Goal: Information Seeking & Learning: Learn about a topic

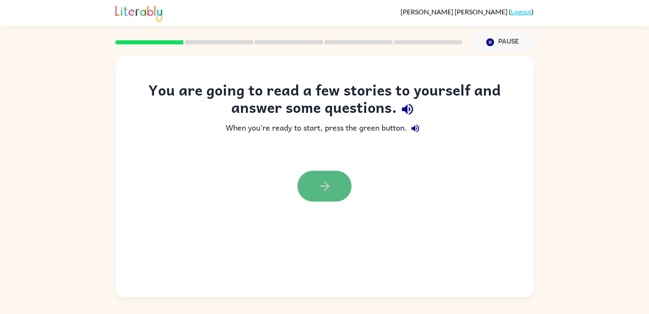
click at [313, 184] on button "button" at bounding box center [324, 186] width 54 height 31
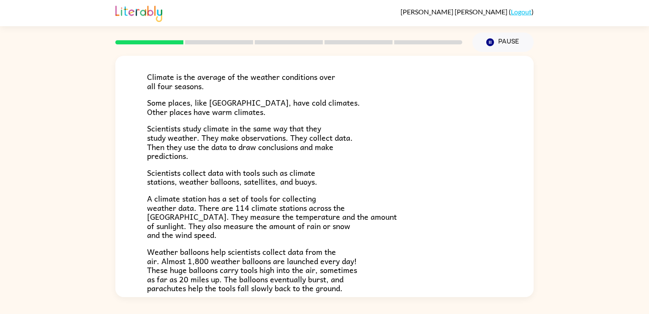
scroll to position [54, 0]
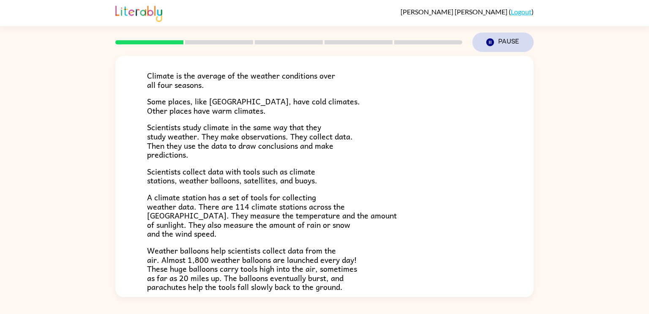
click at [487, 43] on icon "button" at bounding box center [490, 42] width 8 height 8
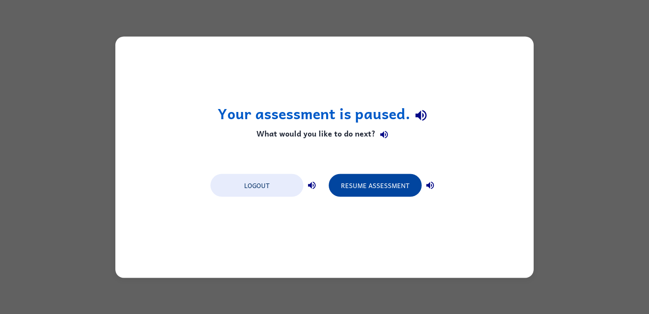
click at [350, 183] on button "Resume Assessment" at bounding box center [375, 185] width 93 height 23
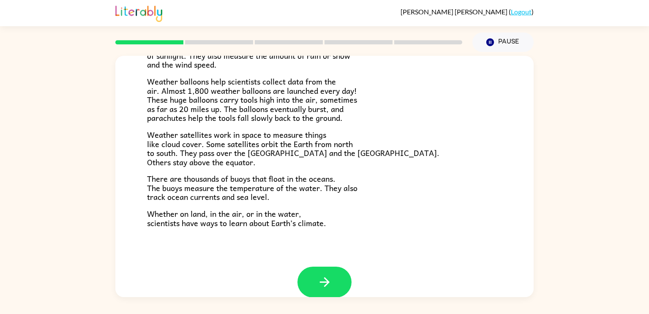
scroll to position [224, 0]
click at [320, 291] on button "button" at bounding box center [324, 281] width 54 height 31
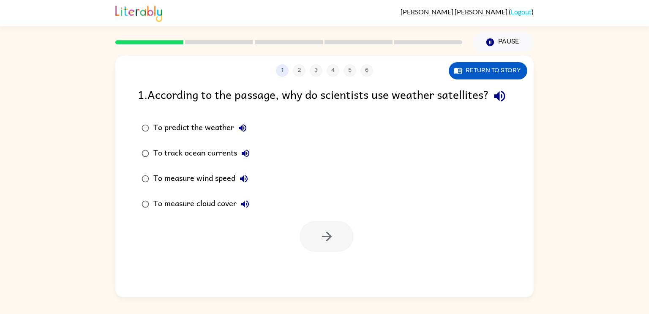
click at [164, 136] on div "To predict the weather" at bounding box center [202, 128] width 98 height 17
click at [315, 252] on button "button" at bounding box center [326, 236] width 54 height 31
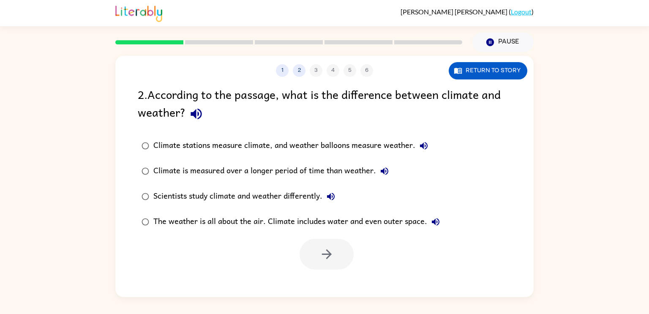
click at [211, 163] on div "Climate is measured over a longer period of time than weather." at bounding box center [272, 171] width 239 height 17
click at [327, 243] on button "button" at bounding box center [326, 254] width 54 height 31
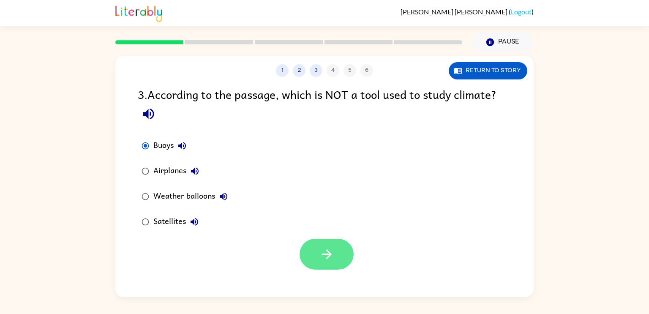
click at [304, 247] on button "button" at bounding box center [326, 254] width 54 height 31
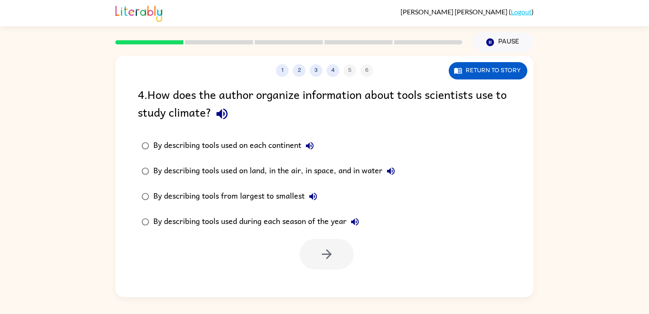
click at [364, 65] on div "1 2 3 4 5 6" at bounding box center [324, 70] width 418 height 13
click at [155, 149] on div "By describing tools used on each continent" at bounding box center [235, 145] width 165 height 17
click at [207, 169] on div "By describing tools used on land, in the air, in space, and in water" at bounding box center [276, 171] width 246 height 17
click at [211, 195] on div "By describing tools from largest to smallest" at bounding box center [237, 196] width 168 height 17
click at [244, 223] on div "By describing tools used during each season of the year" at bounding box center [258, 221] width 210 height 17
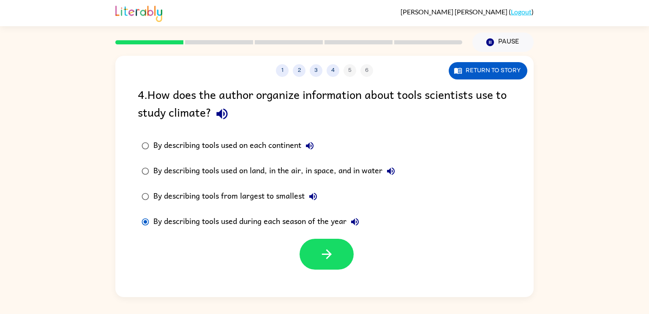
click at [252, 145] on div "By describing tools used on each continent" at bounding box center [235, 145] width 165 height 17
click at [503, 70] on button "Return to story" at bounding box center [488, 70] width 79 height 17
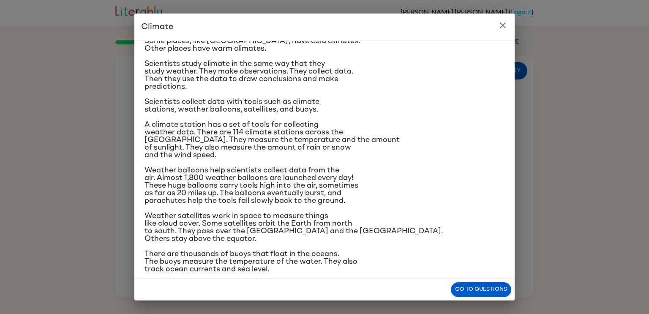
scroll to position [49, 0]
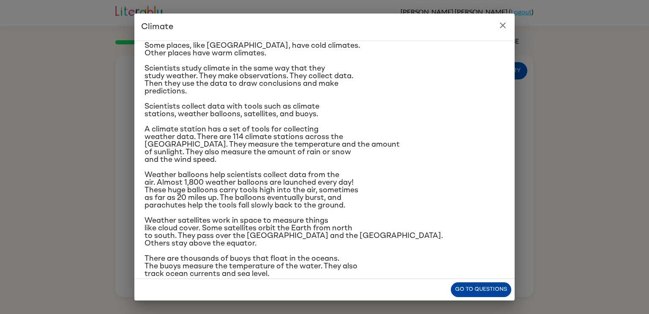
click at [466, 283] on button "Go to questions" at bounding box center [481, 289] width 60 height 15
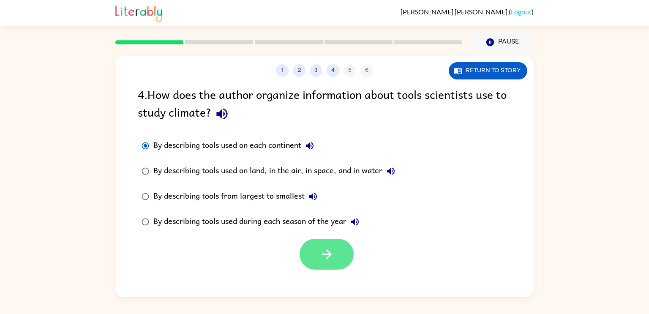
click at [314, 261] on button "button" at bounding box center [326, 254] width 54 height 31
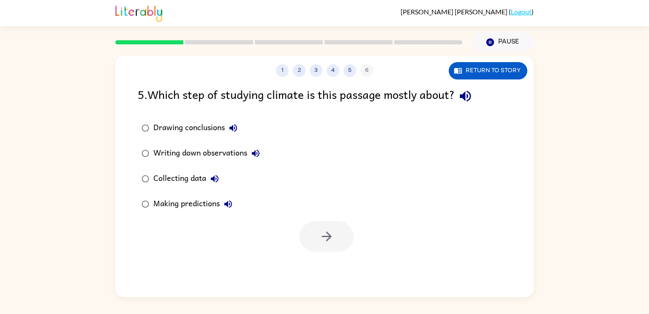
click at [179, 126] on div "Drawing conclusions" at bounding box center [197, 128] width 88 height 17
click at [187, 152] on div "Writing down observations" at bounding box center [208, 153] width 111 height 17
click at [184, 178] on div "Collecting data" at bounding box center [188, 178] width 70 height 17
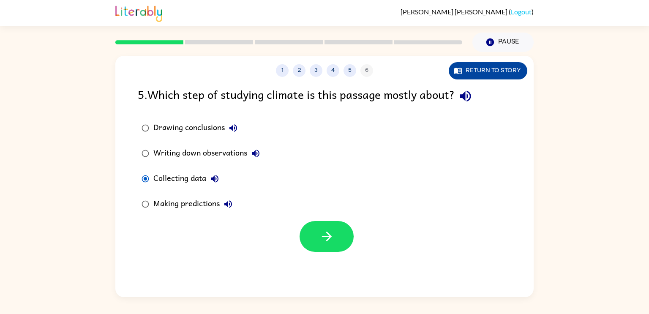
click at [487, 69] on button "Return to story" at bounding box center [488, 70] width 79 height 17
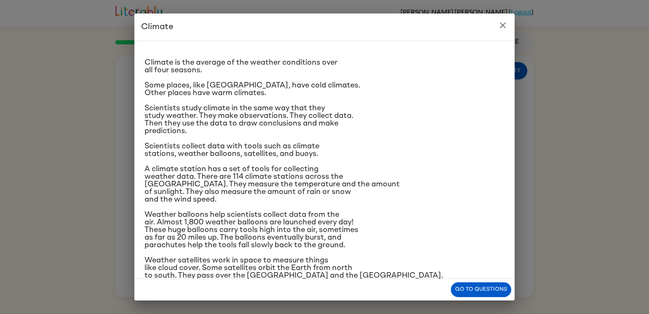
scroll to position [80, 0]
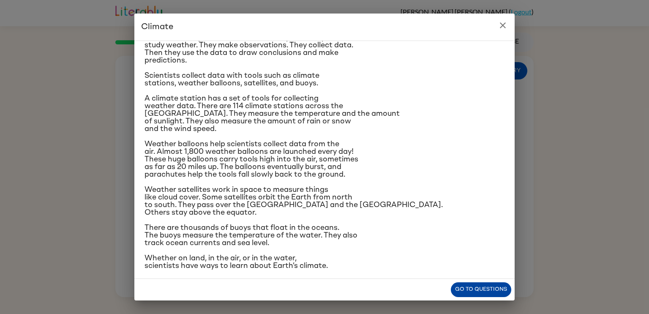
click at [468, 286] on button "Go to questions" at bounding box center [481, 289] width 60 height 15
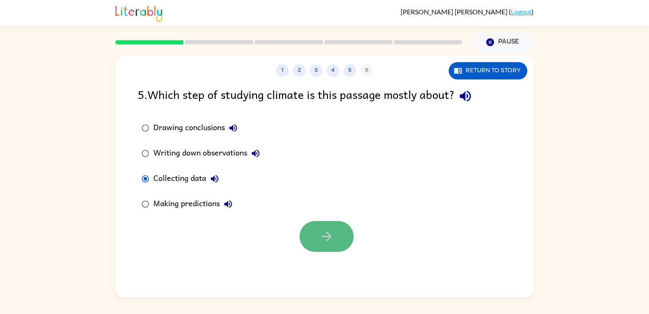
click at [334, 236] on button "button" at bounding box center [326, 236] width 54 height 31
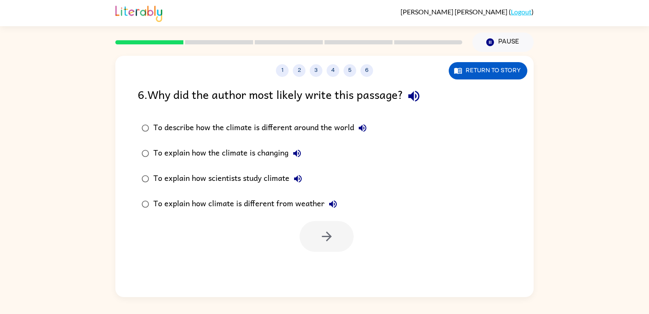
click at [190, 126] on div "To describe how the climate is different around the world" at bounding box center [262, 128] width 218 height 17
click at [278, 152] on div "To explain how the climate is changing" at bounding box center [229, 153] width 152 height 17
click at [280, 182] on div "To explain how scientists study climate" at bounding box center [229, 178] width 153 height 17
click at [328, 234] on icon "button" at bounding box center [326, 236] width 10 height 10
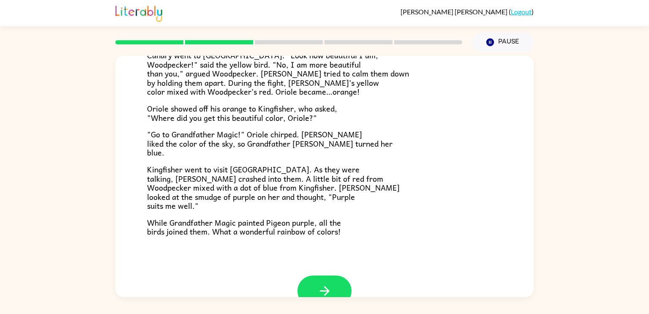
scroll to position [201, 0]
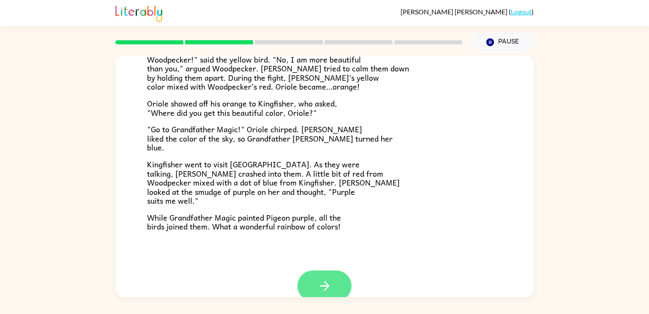
click at [329, 283] on icon "button" at bounding box center [324, 285] width 15 height 15
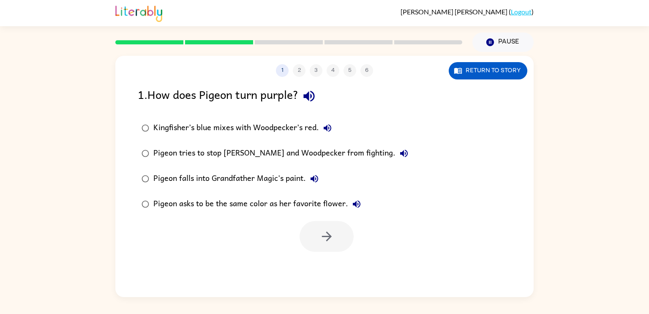
click at [222, 110] on div "1 . How does Pigeon turn purple? Kingfisher’s blue mixes with Woodpecker’s red.…" at bounding box center [324, 168] width 418 height 166
click at [224, 131] on div "Kingfisher’s blue mixes with Woodpecker’s red." at bounding box center [244, 128] width 182 height 17
click at [229, 155] on div "Pigeon tries to stop [PERSON_NAME] and Woodpecker from fighting." at bounding box center [282, 153] width 259 height 17
click at [199, 183] on div "Pigeon falls into Grandfather Magic's paint." at bounding box center [237, 178] width 169 height 17
click at [198, 203] on div "Pigeon asks to be the same color as her favorite flower." at bounding box center [259, 204] width 212 height 17
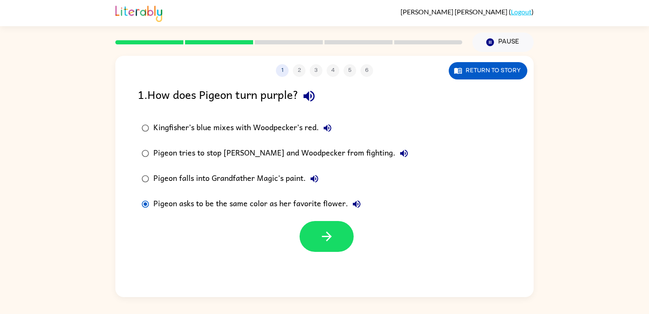
click at [226, 131] on div "Kingfisher’s blue mixes with Woodpecker’s red." at bounding box center [244, 128] width 182 height 17
click at [229, 157] on div "Pigeon tries to stop [PERSON_NAME] and Woodpecker from fighting." at bounding box center [282, 153] width 259 height 17
click at [336, 236] on button "button" at bounding box center [326, 236] width 54 height 31
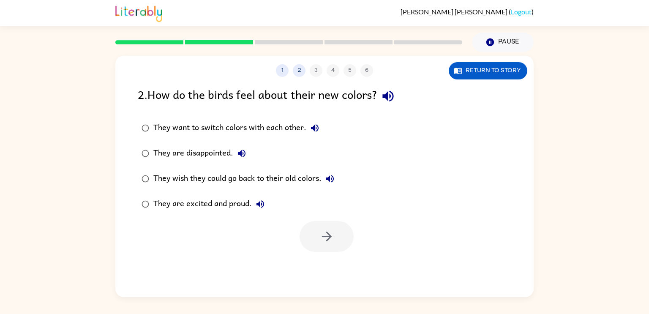
click at [240, 126] on div "They want to switch colors with each other." at bounding box center [238, 128] width 170 height 17
click at [219, 158] on div "They are disappointed." at bounding box center [201, 153] width 97 height 17
click at [223, 172] on div "They wish they could go back to their old colors." at bounding box center [245, 178] width 185 height 17
click at [232, 206] on div "They are excited and proud." at bounding box center [210, 204] width 115 height 17
click at [329, 239] on icon "button" at bounding box center [326, 236] width 15 height 15
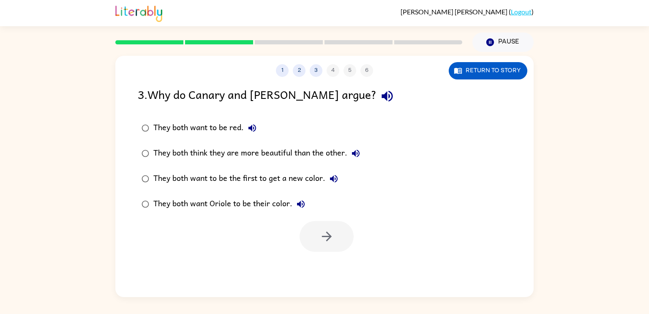
click at [241, 149] on div "They both think they are more beautiful than the other." at bounding box center [258, 153] width 211 height 17
click at [315, 224] on button "button" at bounding box center [326, 236] width 54 height 31
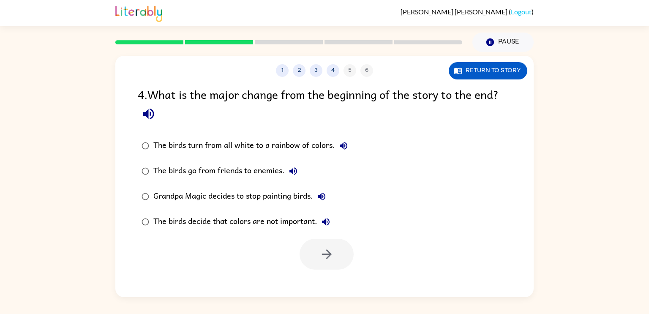
click at [219, 148] on div "The birds turn from all white to a rainbow of colors." at bounding box center [252, 145] width 199 height 17
click at [333, 258] on icon "button" at bounding box center [326, 254] width 15 height 15
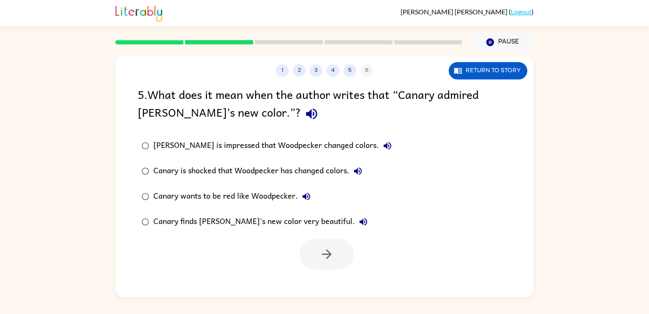
click at [221, 147] on div "[PERSON_NAME] is impressed that Woodpecker changed colors." at bounding box center [274, 145] width 242 height 17
click at [265, 224] on div "Canary finds [PERSON_NAME]'s new color very beautiful." at bounding box center [262, 221] width 218 height 17
click at [329, 254] on icon "button" at bounding box center [326, 254] width 10 height 10
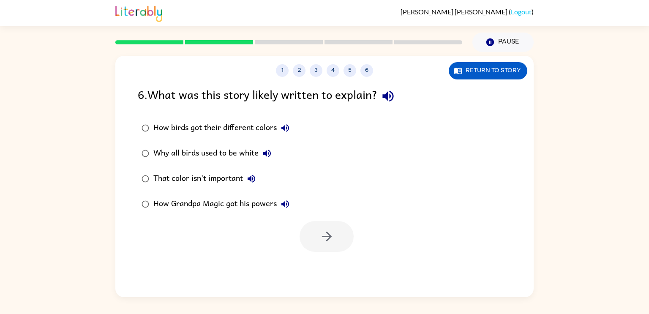
click at [190, 127] on div "How birds got their different colors" at bounding box center [223, 128] width 140 height 17
click at [210, 157] on div "Why all birds used to be white" at bounding box center [214, 153] width 122 height 17
click at [211, 125] on div "How birds got their different colors" at bounding box center [223, 128] width 140 height 17
click at [329, 234] on icon "button" at bounding box center [326, 236] width 10 height 10
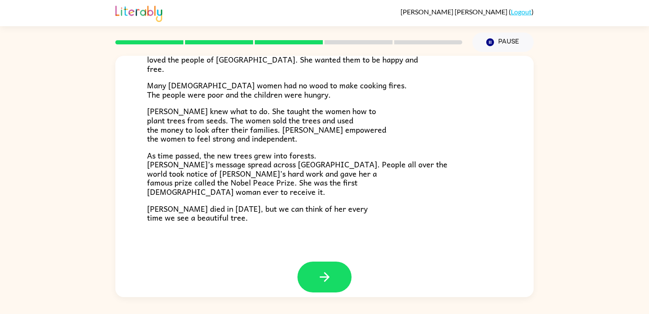
scroll to position [231, 0]
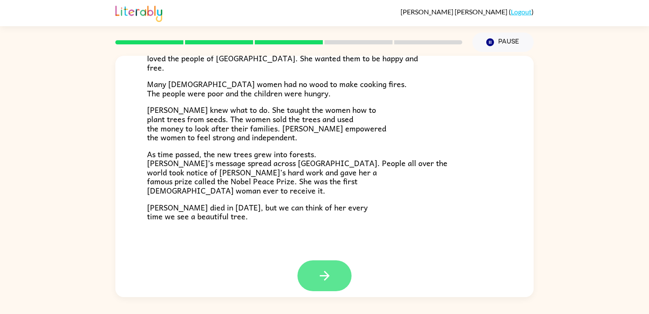
click at [321, 274] on icon "button" at bounding box center [324, 275] width 15 height 15
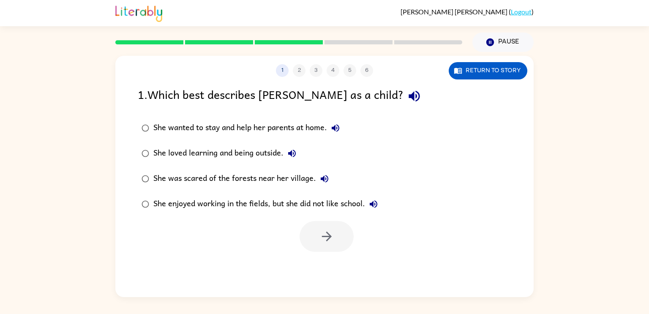
click at [242, 128] on div "She wanted to stay and help her parents at home." at bounding box center [248, 128] width 190 height 17
click at [244, 152] on div "She loved learning and being outside." at bounding box center [226, 153] width 147 height 17
click at [324, 233] on icon "button" at bounding box center [326, 236] width 15 height 15
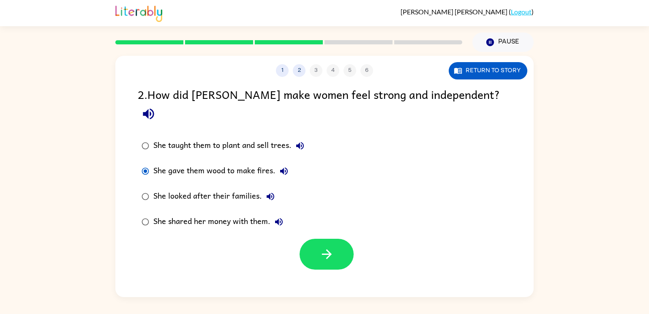
click at [175, 188] on div "She looked after their families." at bounding box center [215, 196] width 125 height 17
click at [194, 213] on div "She shared her money with them." at bounding box center [220, 221] width 134 height 17
click at [223, 188] on div "She looked after their families." at bounding box center [215, 196] width 125 height 17
click at [214, 163] on div "She gave them wood to make fires." at bounding box center [222, 171] width 139 height 17
click at [325, 249] on icon "button" at bounding box center [326, 254] width 10 height 10
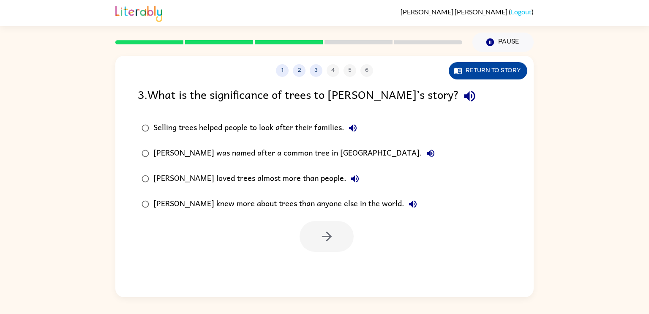
click at [512, 75] on button "Return to story" at bounding box center [488, 70] width 79 height 17
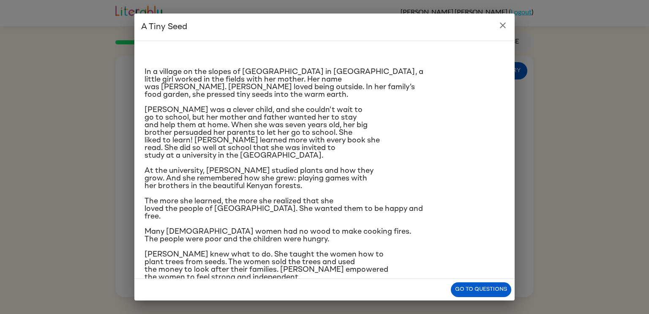
scroll to position [79, 0]
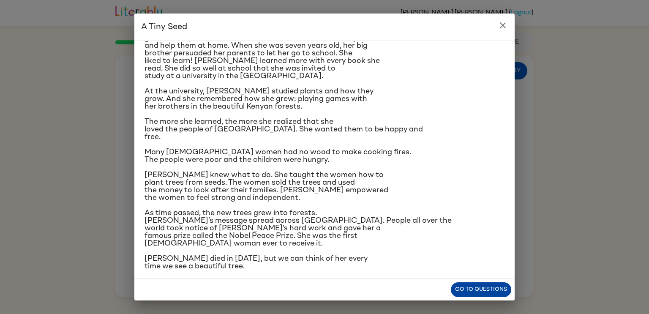
click at [480, 285] on button "Go to questions" at bounding box center [481, 289] width 60 height 15
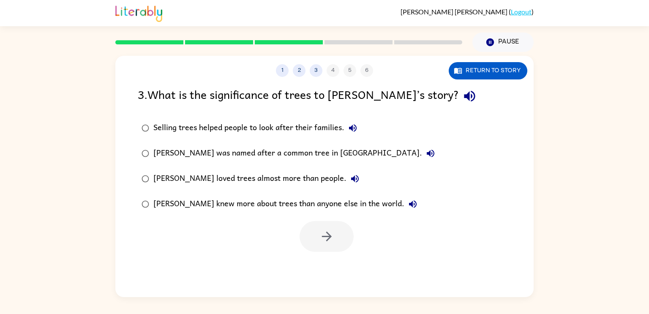
click at [162, 128] on div "Selling trees helped people to look after their families." at bounding box center [257, 128] width 208 height 17
click at [323, 227] on button "button" at bounding box center [326, 236] width 54 height 31
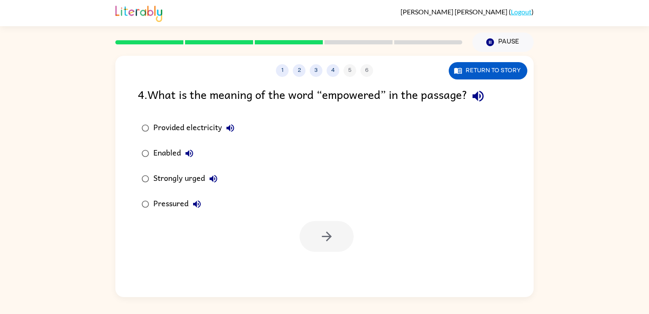
click at [162, 127] on div "Provided electricity" at bounding box center [195, 128] width 85 height 17
click at [169, 153] on div "Enabled" at bounding box center [175, 153] width 44 height 17
click at [208, 177] on button "Strongly urged" at bounding box center [213, 178] width 17 height 17
click at [194, 177] on div "Strongly urged" at bounding box center [187, 178] width 68 height 17
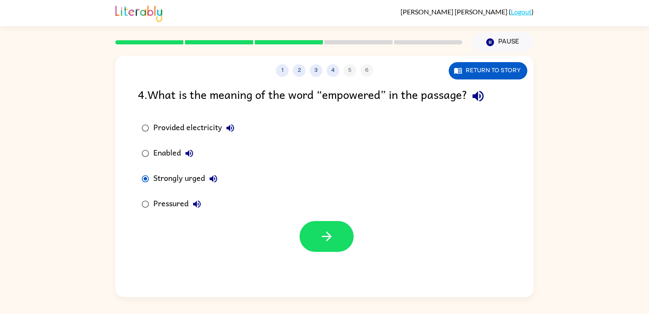
click at [190, 203] on button "Pressured" at bounding box center [196, 204] width 17 height 17
click at [174, 203] on div "Pressured" at bounding box center [179, 204] width 52 height 17
click at [175, 203] on div "Pressured" at bounding box center [179, 204] width 52 height 17
click at [312, 235] on button "button" at bounding box center [326, 236] width 54 height 31
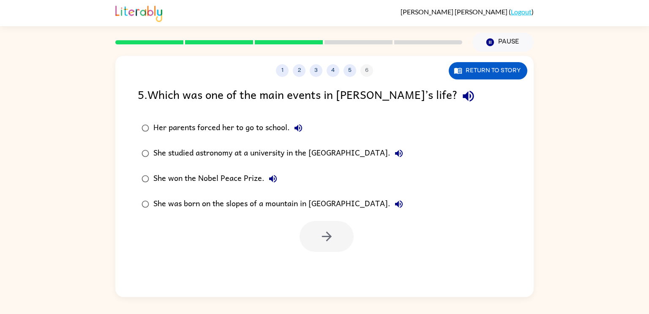
click at [157, 152] on div "She studied astronomy at a university in the [GEOGRAPHIC_DATA]." at bounding box center [280, 153] width 254 height 17
click at [223, 177] on div "She won the Nobel Peace Prize." at bounding box center [217, 178] width 128 height 17
click at [224, 205] on div "She was born on the slopes of a mountain in [GEOGRAPHIC_DATA]." at bounding box center [280, 204] width 254 height 17
click at [242, 180] on div "She won the Nobel Peace Prize." at bounding box center [217, 178] width 128 height 17
click at [308, 234] on button "button" at bounding box center [326, 236] width 54 height 31
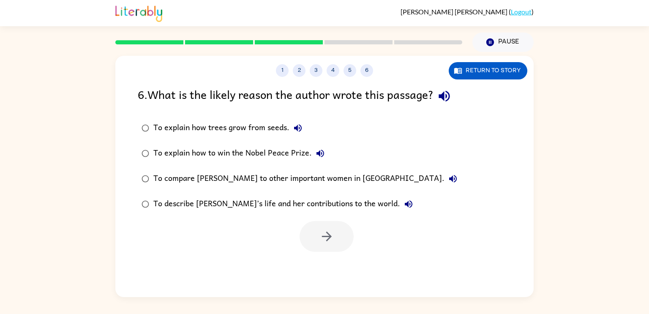
click at [239, 131] on div "To explain how trees grow from seeds." at bounding box center [229, 128] width 153 height 17
click at [247, 125] on div "To explain how trees grow from seeds." at bounding box center [229, 128] width 153 height 17
click at [258, 153] on div "To explain how to win the Nobel Peace Prize." at bounding box center [240, 153] width 175 height 17
click at [271, 179] on div "To compare [PERSON_NAME] to other important women in [GEOGRAPHIC_DATA]." at bounding box center [307, 178] width 308 height 17
click at [258, 204] on div "To describe [PERSON_NAME]’s life and her contributions to the world." at bounding box center [285, 204] width 264 height 17
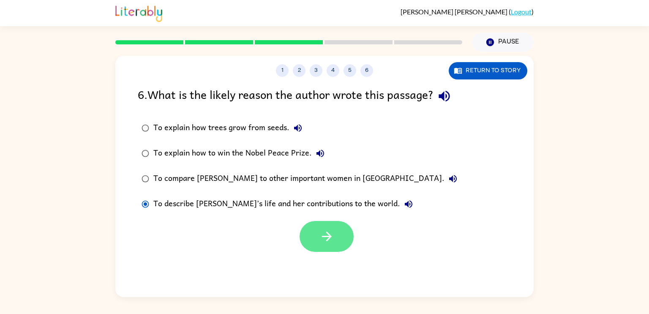
click at [326, 228] on button "button" at bounding box center [326, 236] width 54 height 31
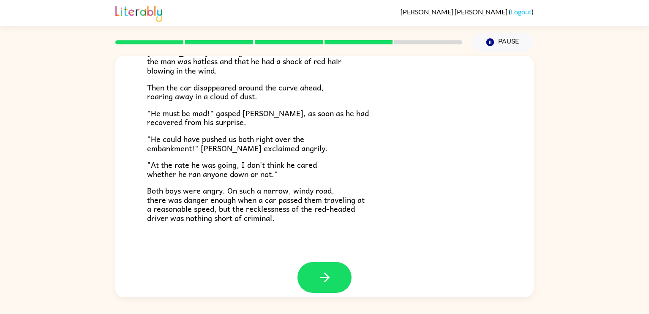
scroll to position [227, 0]
click at [328, 270] on icon "button" at bounding box center [324, 276] width 15 height 15
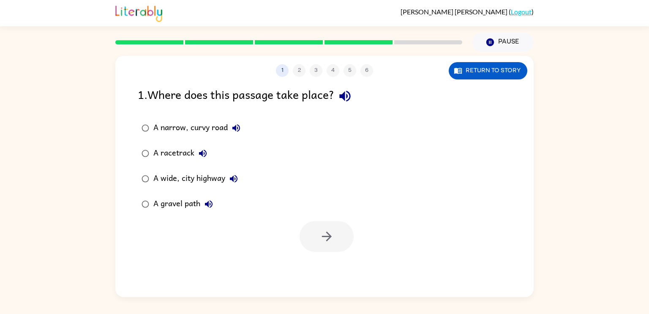
scroll to position [0, 0]
click at [161, 126] on div "A narrow, curvy road" at bounding box center [198, 128] width 91 height 17
click at [163, 201] on div "A gravel path" at bounding box center [185, 204] width 64 height 17
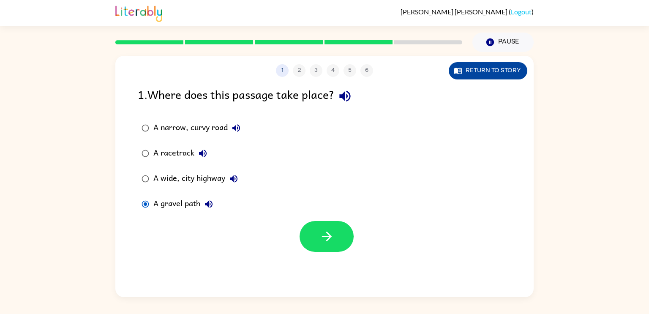
click at [496, 76] on button "Return to story" at bounding box center [488, 70] width 79 height 17
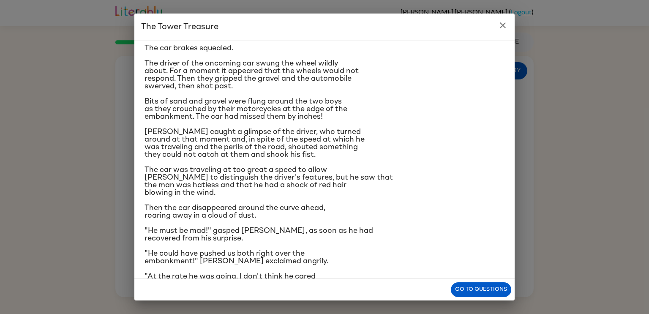
scroll to position [25, 0]
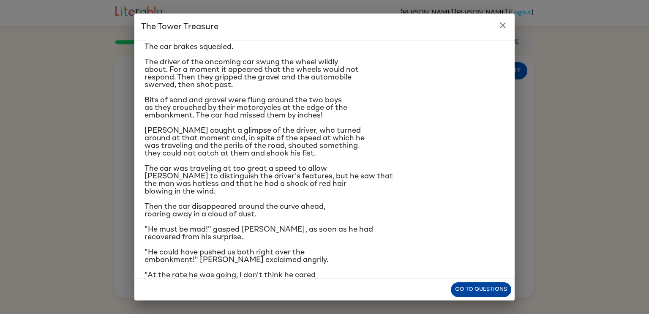
click at [492, 286] on button "Go to questions" at bounding box center [481, 289] width 60 height 15
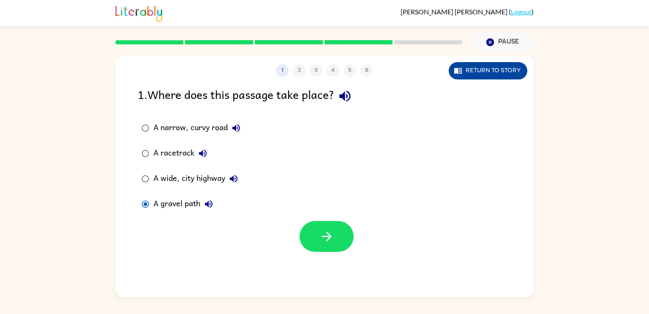
click at [478, 66] on button "Return to story" at bounding box center [488, 70] width 79 height 17
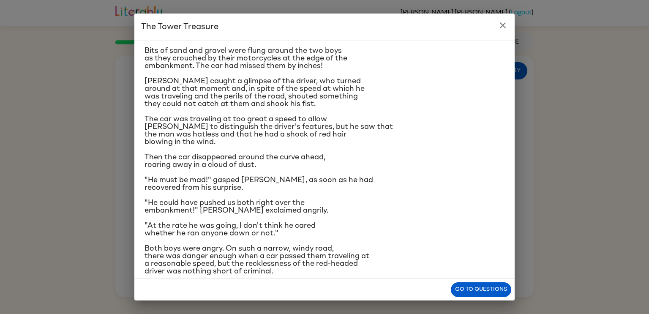
scroll to position [80, 0]
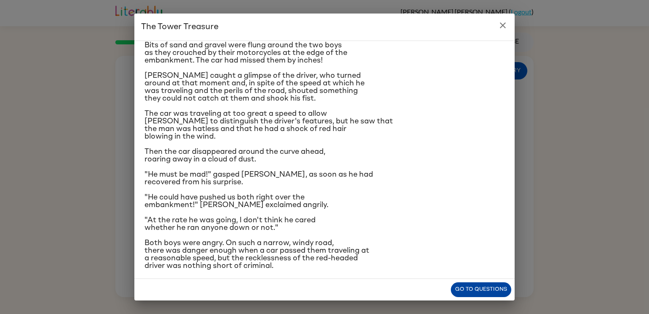
click at [465, 295] on button "Go to questions" at bounding box center [481, 289] width 60 height 15
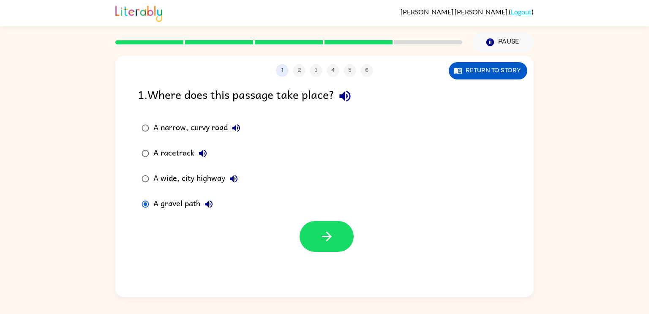
click at [181, 126] on div "A narrow, curvy road" at bounding box center [198, 128] width 91 height 17
click at [307, 236] on button "button" at bounding box center [326, 236] width 54 height 31
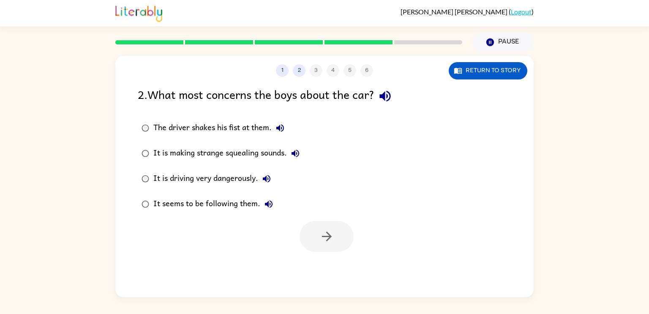
click at [190, 172] on div "It is driving very dangerously." at bounding box center [214, 178] width 122 height 17
click at [337, 242] on button "button" at bounding box center [326, 236] width 54 height 31
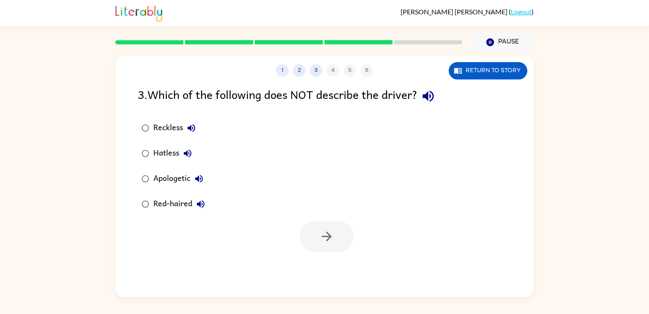
click at [161, 178] on div "Apologetic" at bounding box center [180, 178] width 54 height 17
click at [342, 230] on button "button" at bounding box center [326, 236] width 54 height 31
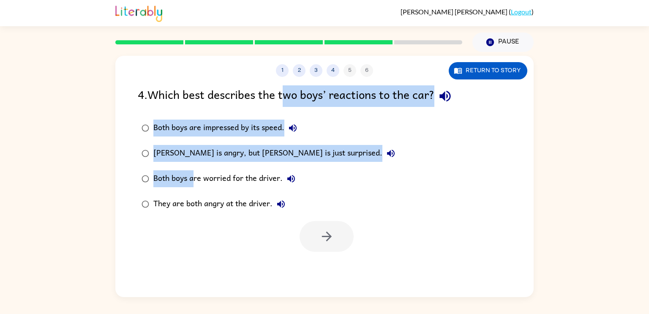
drag, startPoint x: 194, startPoint y: 180, endPoint x: 288, endPoint y: 91, distance: 129.4
click at [288, 91] on div "4 . Which best describes the two boys’ reactions to the car? Both boys are impr…" at bounding box center [324, 168] width 418 height 166
click at [276, 209] on icon "button" at bounding box center [281, 204] width 10 height 10
click at [275, 208] on button "They are both angry at the driver." at bounding box center [280, 204] width 17 height 17
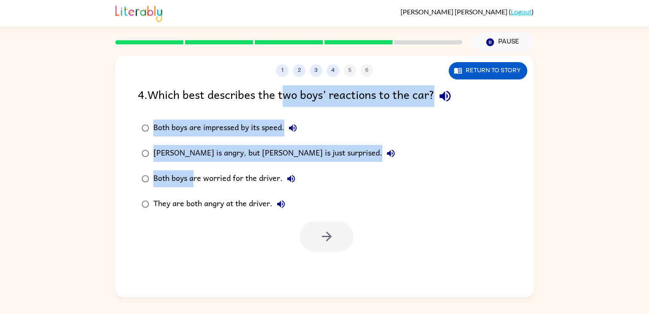
click at [275, 208] on button "They are both angry at the driver." at bounding box center [280, 204] width 17 height 17
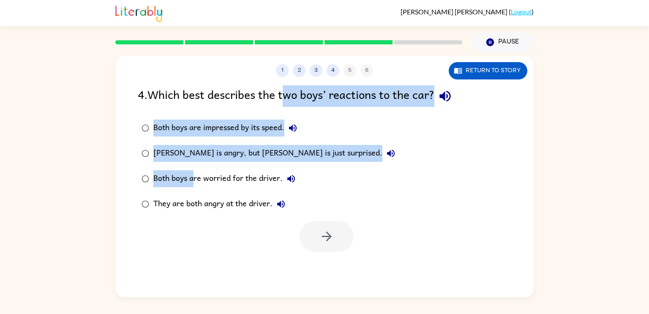
click at [275, 208] on button "They are both angry at the driver." at bounding box center [280, 204] width 17 height 17
click at [227, 203] on div "They are both angry at the driver." at bounding box center [221, 204] width 136 height 17
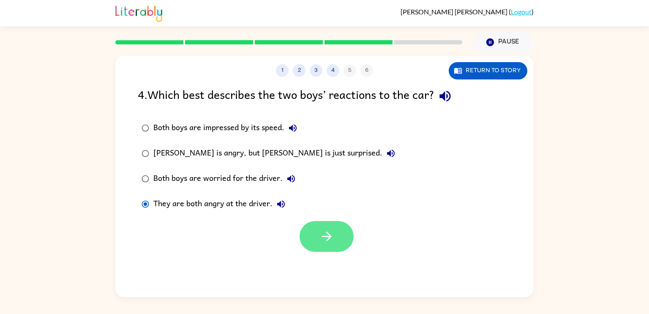
click at [336, 240] on button "button" at bounding box center [326, 236] width 54 height 31
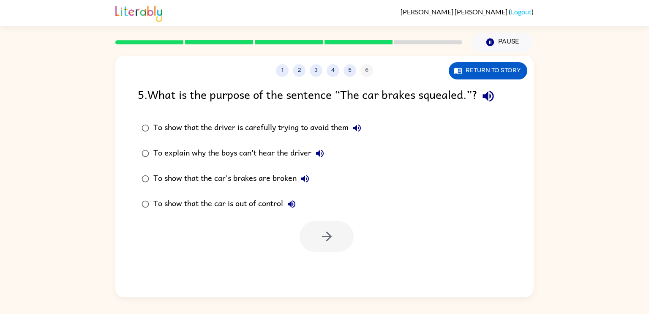
click at [282, 175] on div "To show that the car's brakes are broken" at bounding box center [233, 178] width 160 height 17
click at [234, 207] on div "To show that the car is out of control" at bounding box center [226, 204] width 147 height 17
click at [333, 237] on icon "button" at bounding box center [326, 236] width 15 height 15
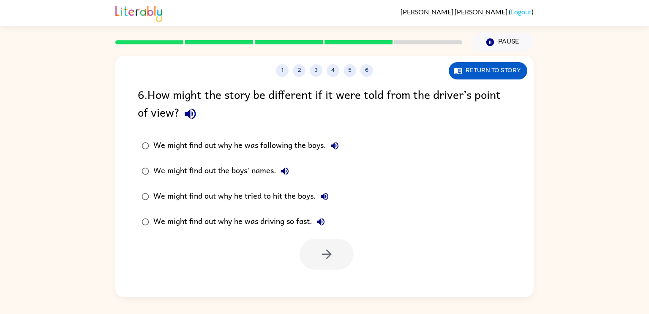
click at [182, 144] on div "We might find out why he was following the boys." at bounding box center [248, 145] width 190 height 17
click at [243, 174] on div "We might find out the boys' names." at bounding box center [223, 171] width 140 height 17
click at [236, 195] on div "We might find out why he tried to hit the boys." at bounding box center [243, 196] width 180 height 17
click at [272, 225] on div "We might find out why he was driving so fast." at bounding box center [241, 221] width 176 height 17
click at [327, 251] on icon "button" at bounding box center [326, 254] width 10 height 10
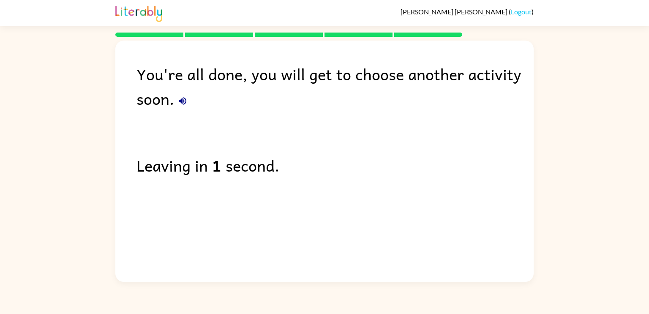
click at [182, 98] on icon "button" at bounding box center [182, 101] width 10 height 10
